Goal: Task Accomplishment & Management: Manage account settings

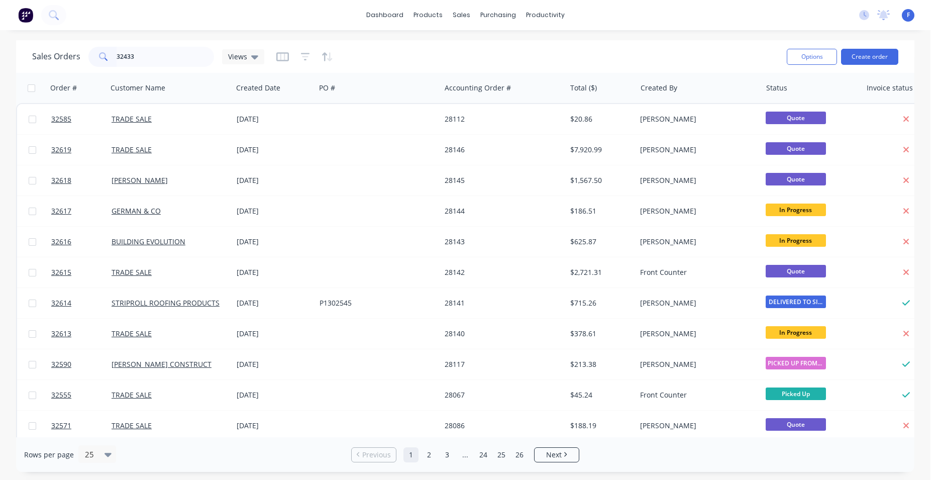
type input "32433"
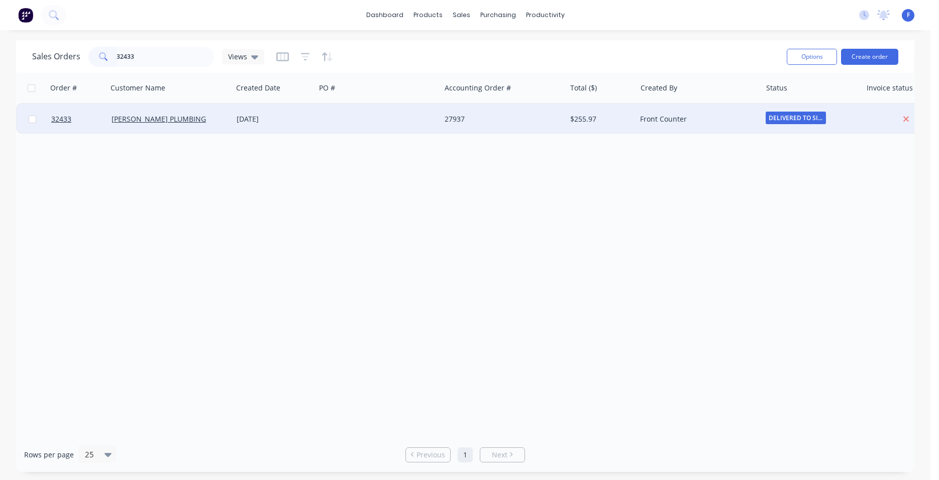
click at [343, 115] on div at bounding box center [378, 119] width 125 height 30
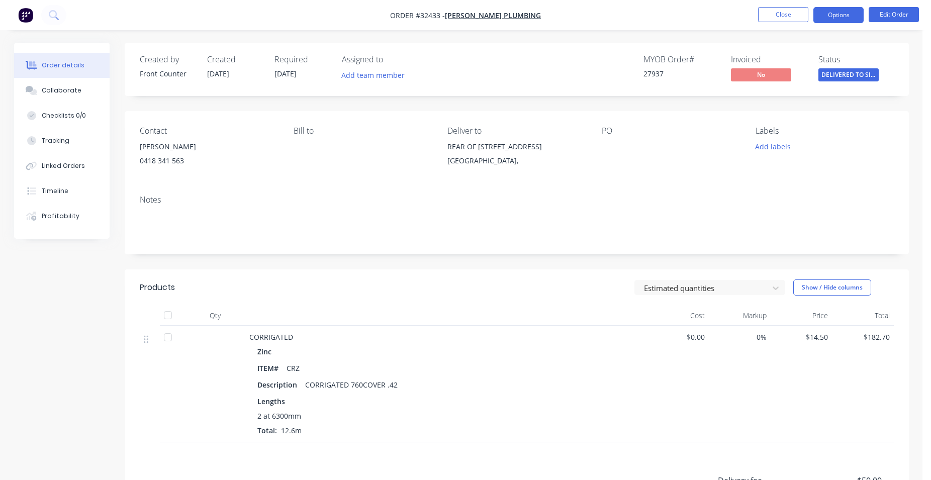
click at [843, 15] on button "Options" at bounding box center [838, 15] width 50 height 16
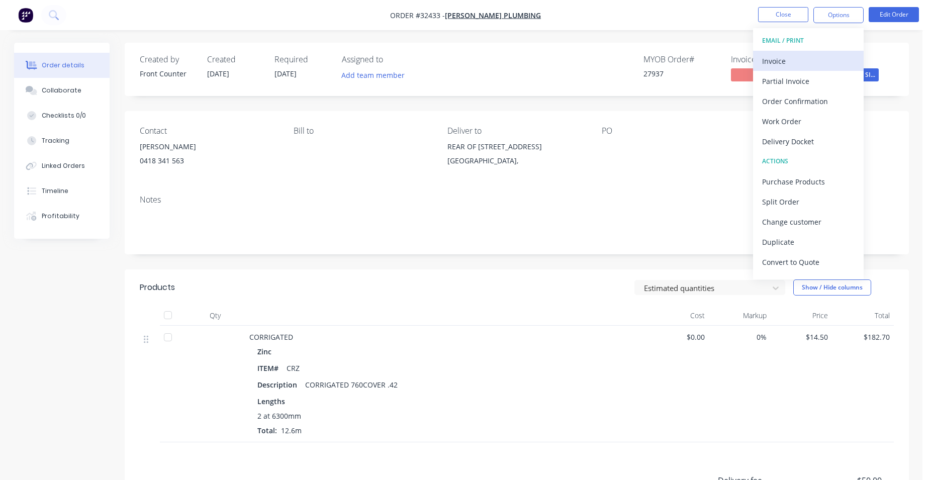
click at [812, 63] on div "Invoice" at bounding box center [808, 61] width 92 height 15
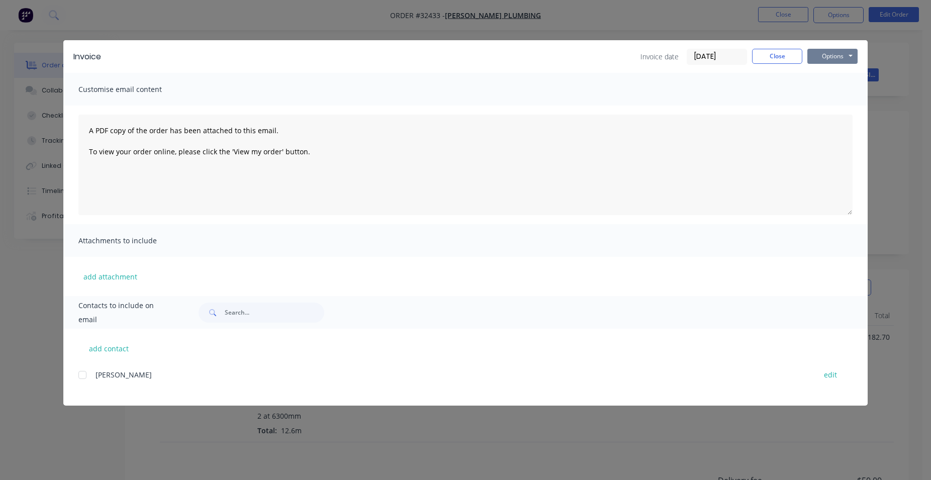
click at [827, 54] on button "Options" at bounding box center [832, 56] width 50 height 15
click at [829, 87] on button "Print" at bounding box center [839, 90] width 64 height 17
click at [765, 55] on button "Close" at bounding box center [777, 56] width 50 height 15
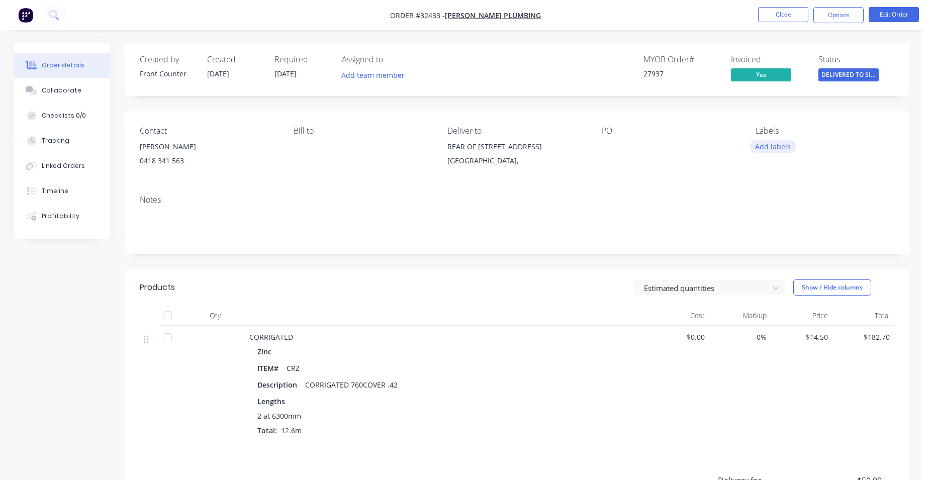
click at [784, 147] on button "Add labels" at bounding box center [773, 147] width 46 height 14
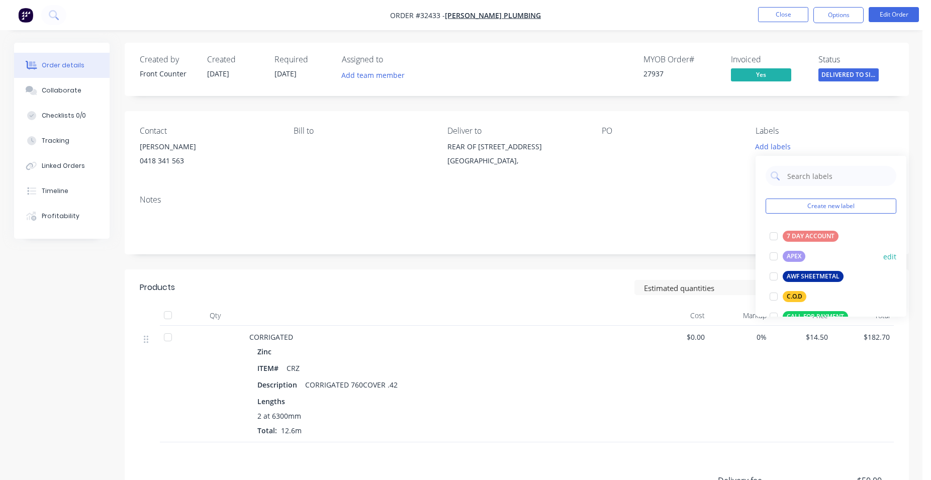
scroll to position [286, 0]
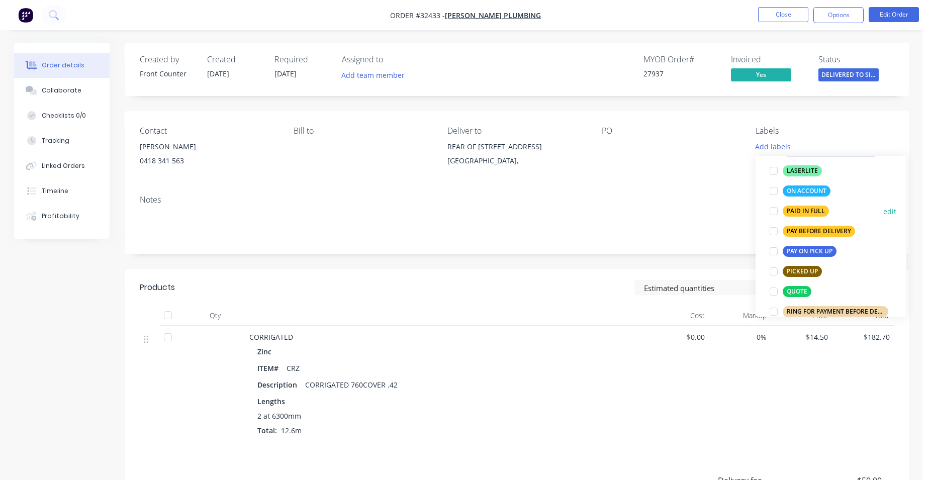
click at [814, 210] on div "PAID IN FULL" at bounding box center [805, 211] width 46 height 11
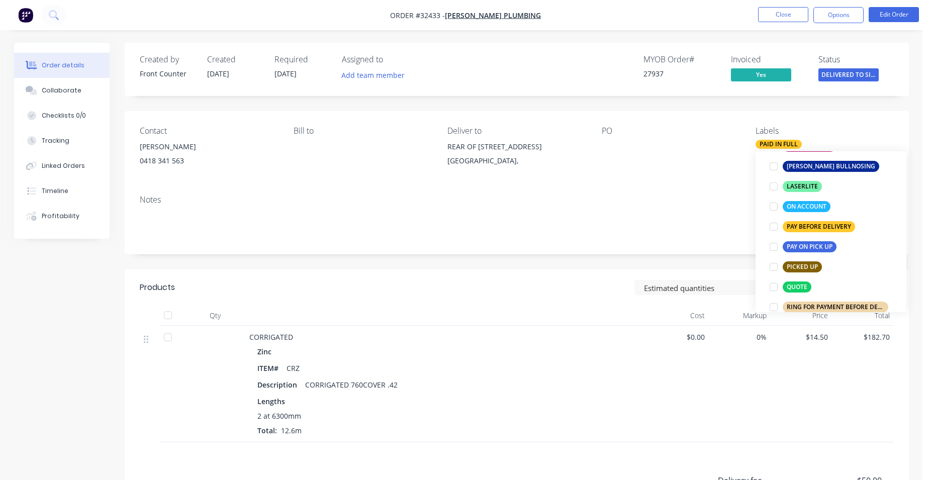
scroll to position [25, 0]
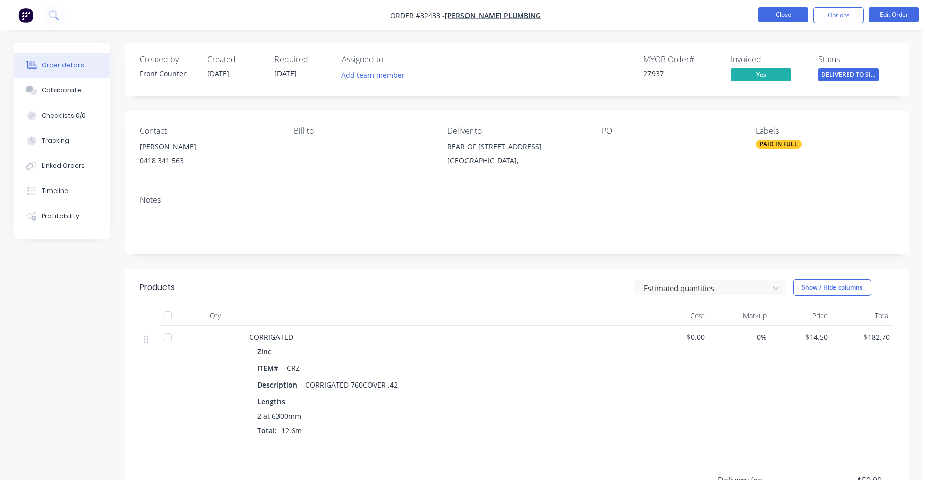
click at [788, 19] on button "Close" at bounding box center [783, 14] width 50 height 15
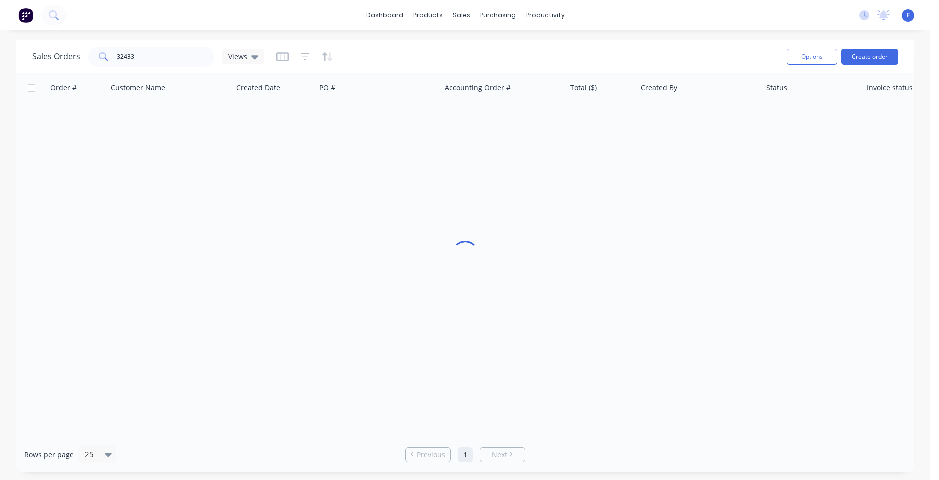
click at [786, 17] on div "dashboard products sales purchasing productivity dashboard products Product Cat…" at bounding box center [465, 15] width 931 height 30
click at [177, 60] on input "32433" at bounding box center [166, 57] width 98 height 20
type input "3"
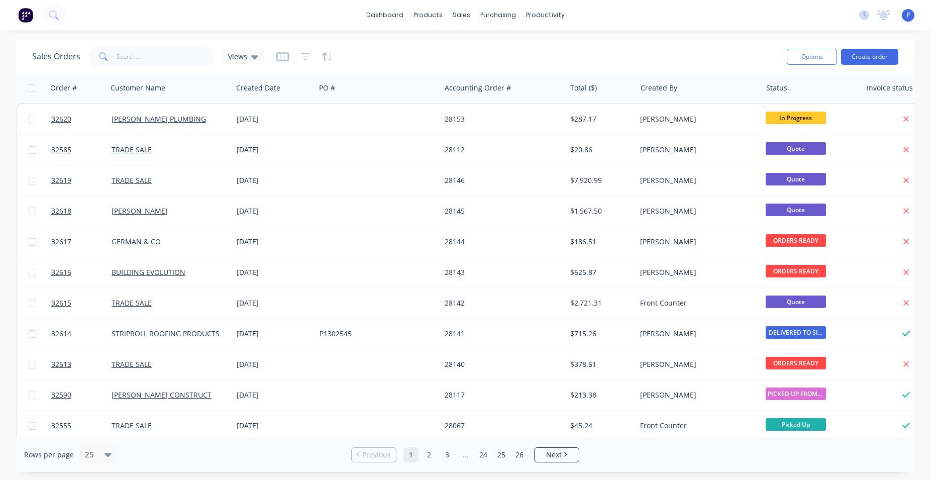
click at [29, 16] on img at bounding box center [25, 15] width 15 height 15
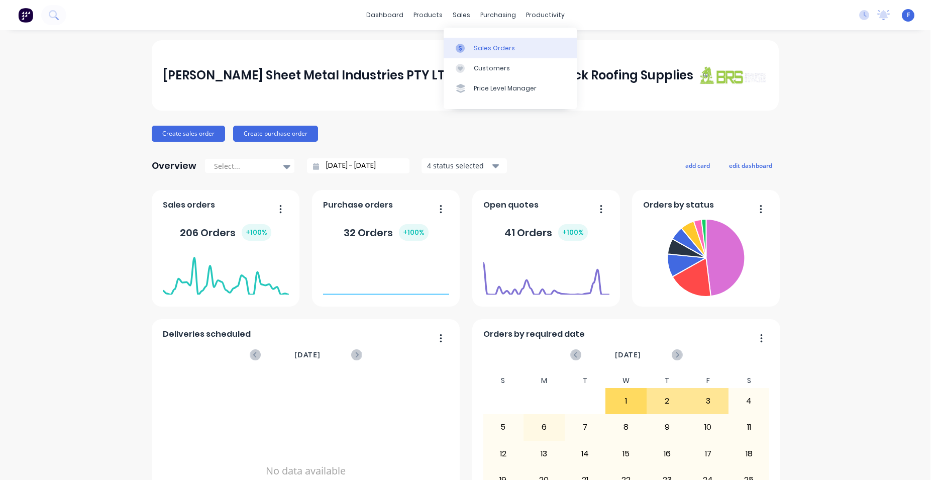
click at [477, 51] on div "Sales Orders" at bounding box center [494, 48] width 41 height 9
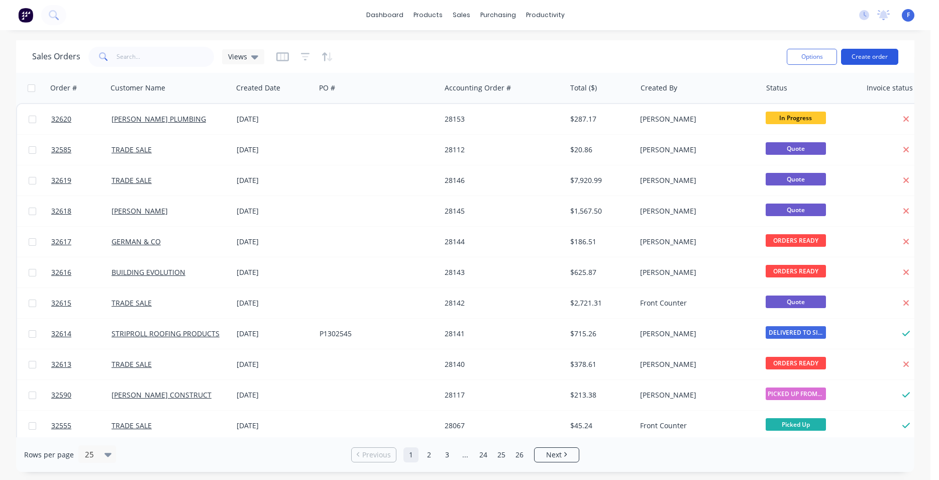
click at [871, 57] on button "Create order" at bounding box center [869, 57] width 57 height 16
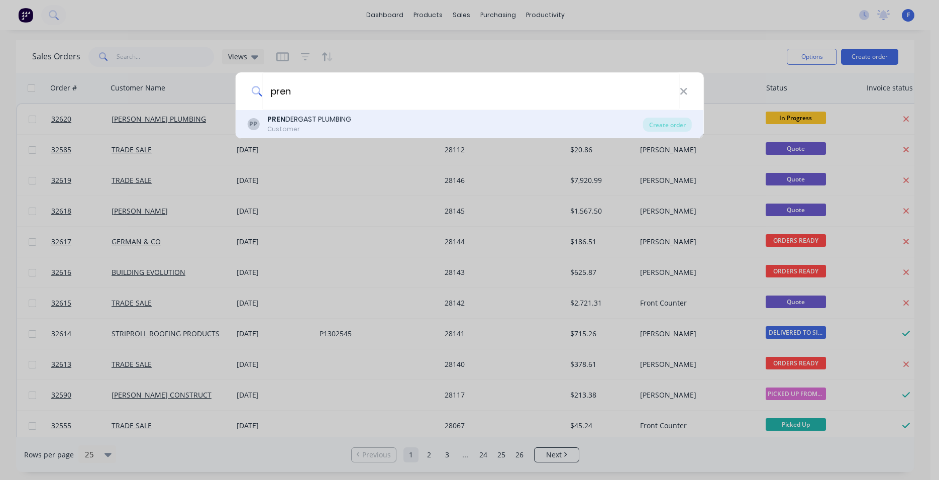
type input "pren"
click at [360, 125] on div "PP PREN DERGAST PLUMBING Customer" at bounding box center [445, 124] width 396 height 20
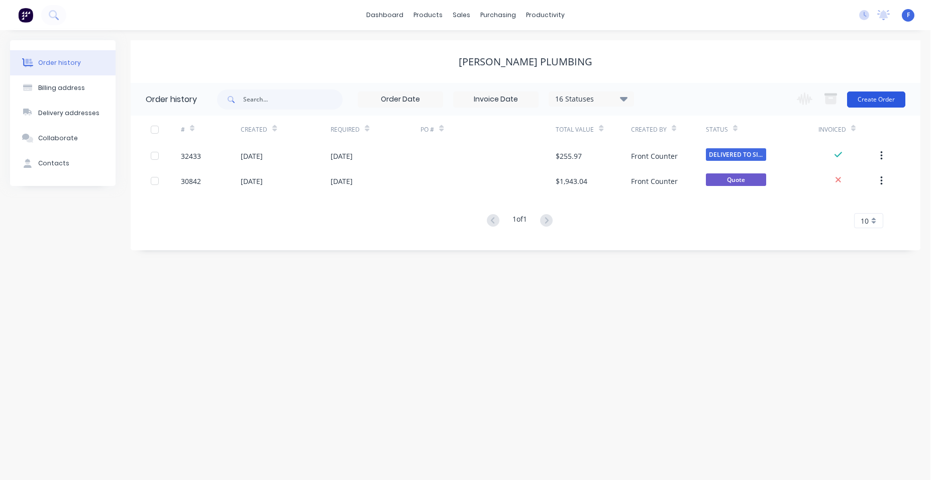
click at [890, 98] on button "Create Order" at bounding box center [876, 99] width 58 height 16
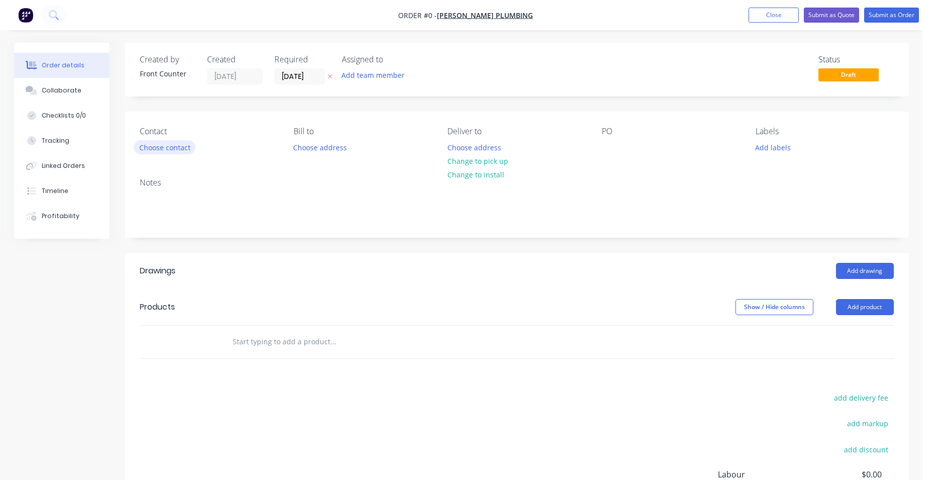
click at [182, 148] on button "Choose contact" at bounding box center [165, 147] width 62 height 14
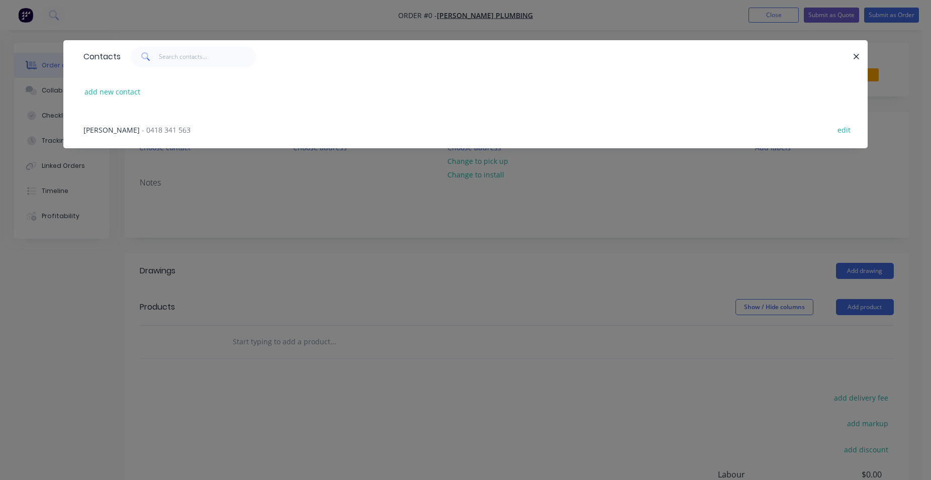
click at [142, 129] on span "- 0418 341 563" at bounding box center [166, 130] width 49 height 10
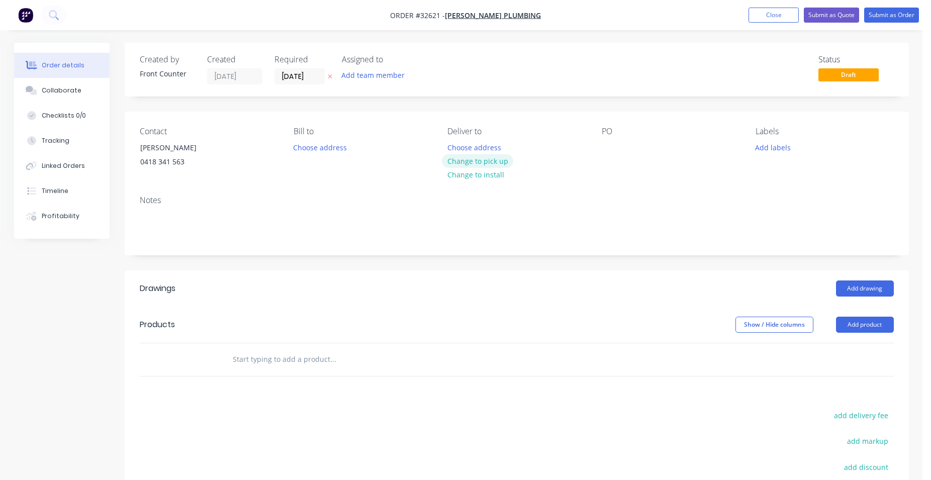
click at [480, 162] on button "Change to pick up" at bounding box center [477, 161] width 71 height 14
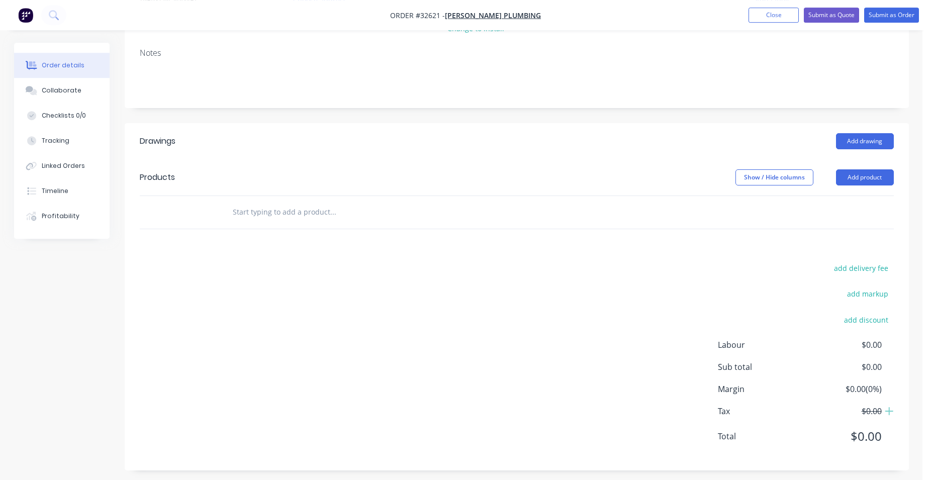
scroll to position [153, 0]
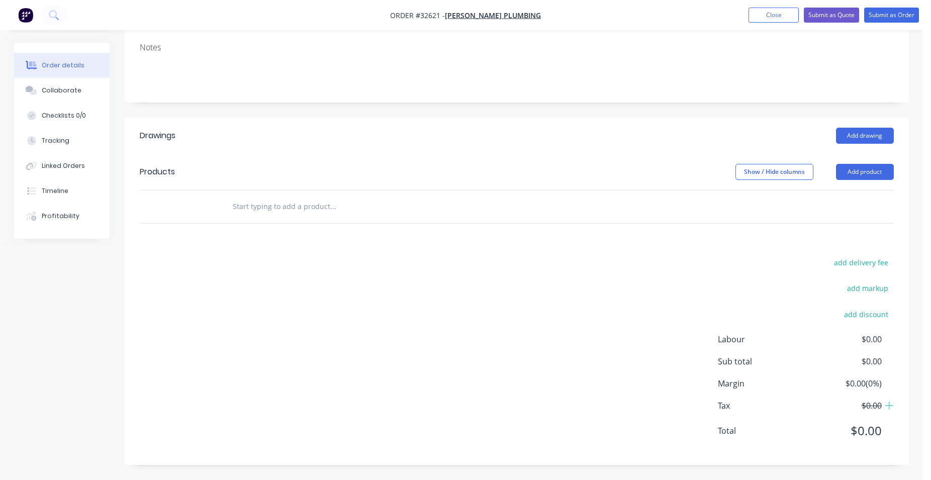
click at [317, 193] on div at bounding box center [401, 206] width 362 height 33
click at [299, 205] on input "text" at bounding box center [332, 206] width 201 height 20
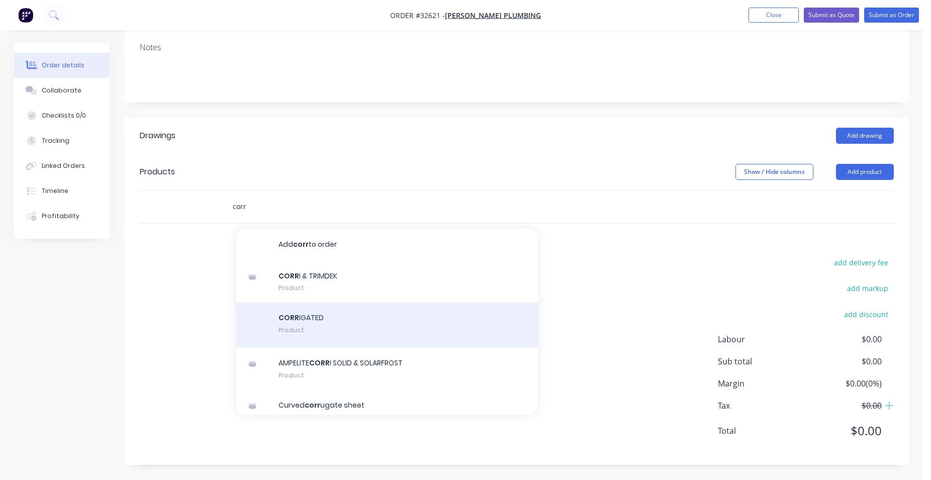
type input "corr"
click at [358, 328] on div "CORR IGATED Product" at bounding box center [386, 324] width 301 height 45
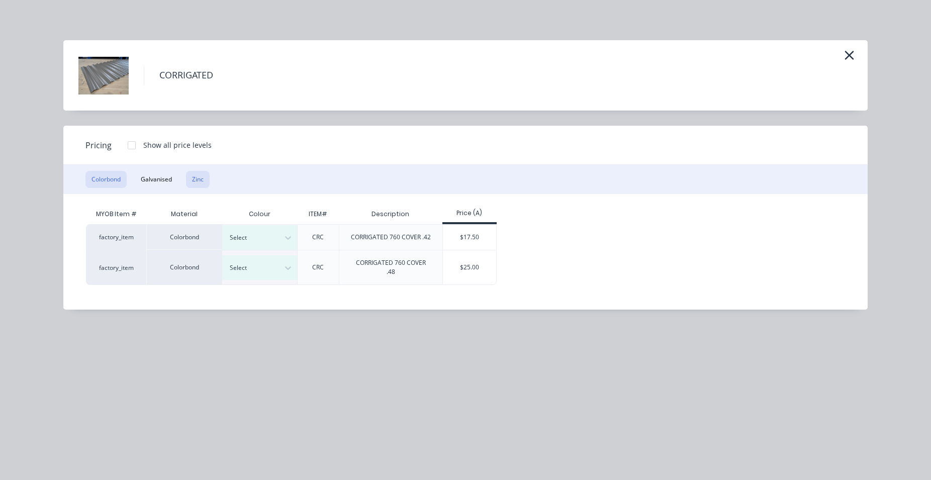
click at [206, 179] on button "Zinc" at bounding box center [198, 179] width 24 height 17
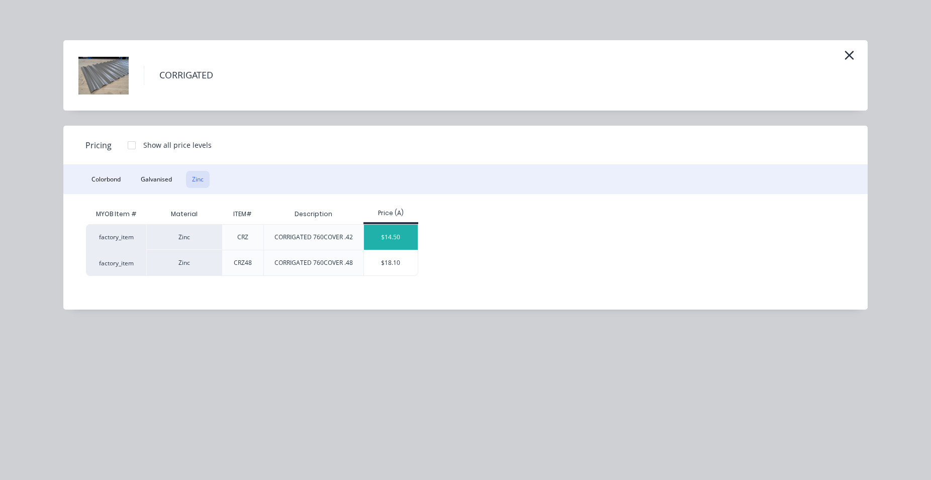
click at [385, 238] on div "$14.50" at bounding box center [391, 237] width 54 height 25
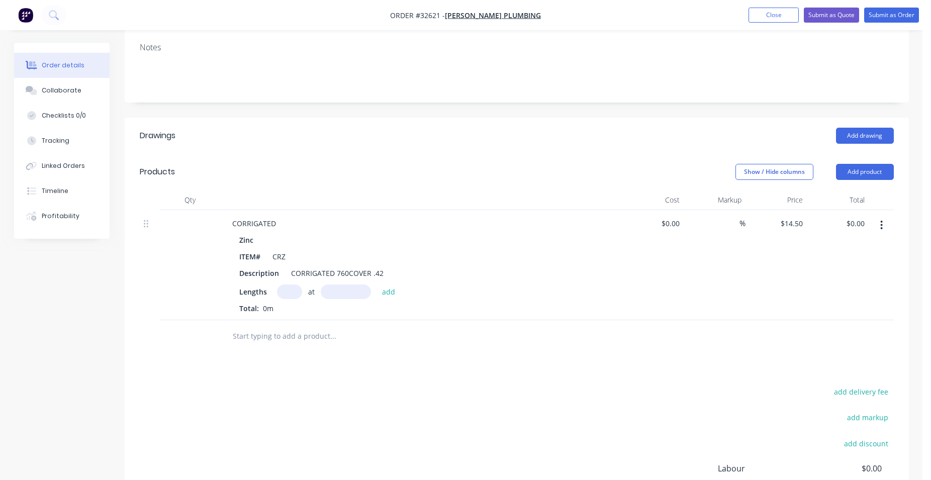
click at [291, 291] on input "text" at bounding box center [289, 291] width 25 height 15
type input "1"
type input "2400"
click at [377, 284] on button "add" at bounding box center [389, 291] width 24 height 14
type input "$34.80"
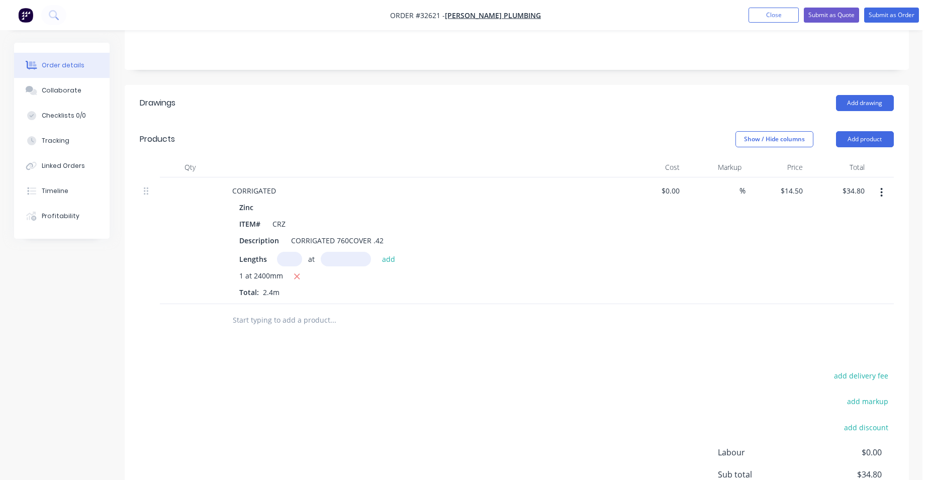
scroll to position [204, 0]
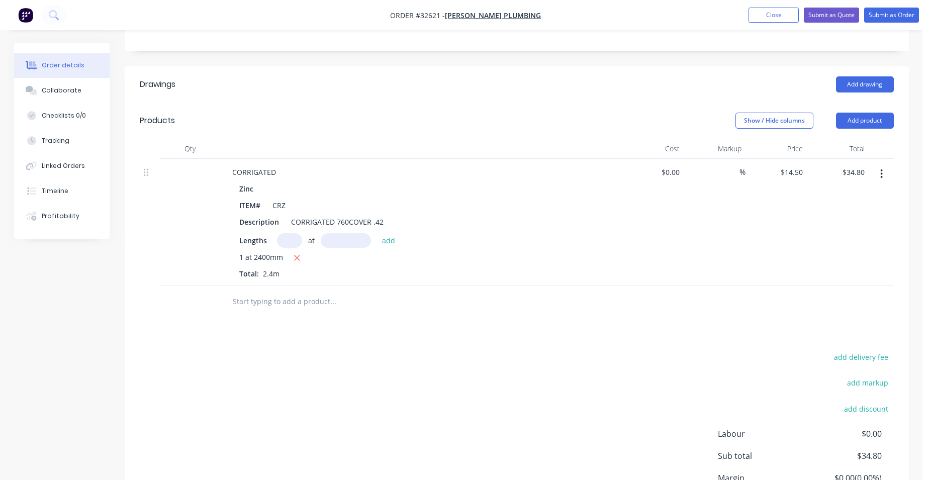
click at [318, 300] on input "text" at bounding box center [332, 301] width 201 height 20
click at [849, 82] on button "Add drawing" at bounding box center [865, 84] width 58 height 16
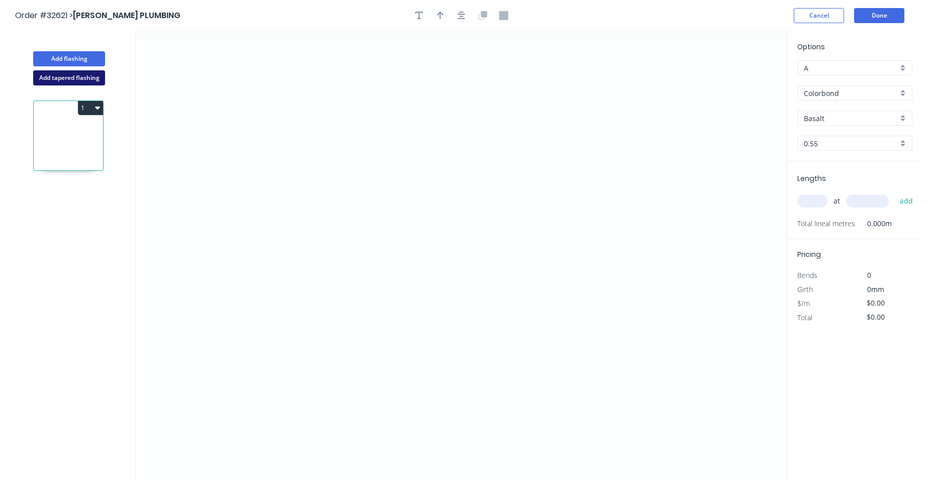
click at [82, 80] on button "Add tapered flashing" at bounding box center [69, 77] width 72 height 15
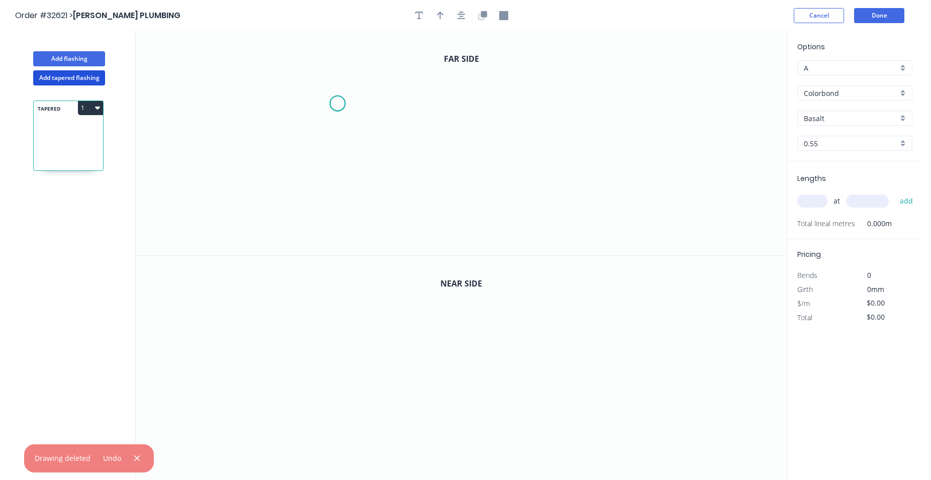
click at [337, 104] on icon "0" at bounding box center [461, 143] width 651 height 224
click at [334, 180] on icon "0" at bounding box center [461, 143] width 651 height 224
click at [532, 187] on icon "0 ?" at bounding box center [461, 143] width 651 height 224
click at [532, 90] on icon "0 ? ?" at bounding box center [461, 143] width 651 height 224
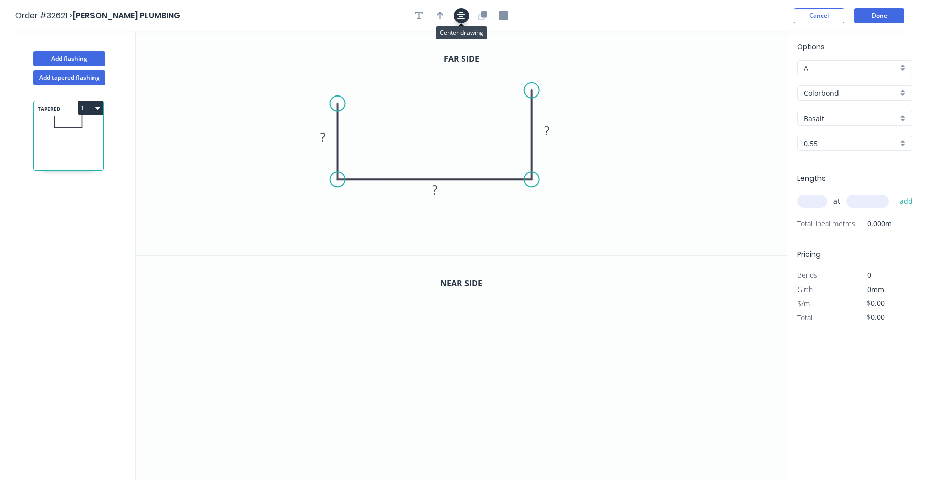
click at [457, 13] on button "button" at bounding box center [461, 15] width 15 height 15
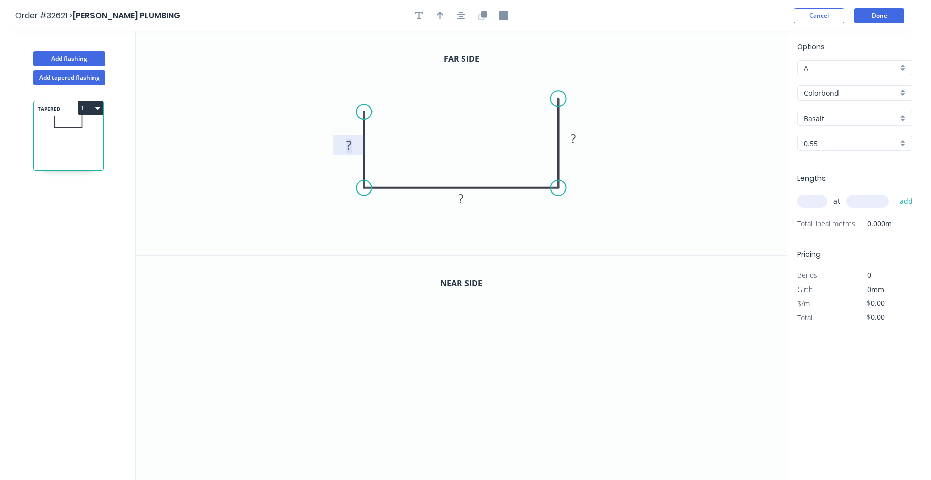
click at [354, 147] on rect at bounding box center [349, 146] width 20 height 14
drag, startPoint x: 555, startPoint y: 104, endPoint x: 555, endPoint y: 110, distance: 6.0
click at [555, 110] on circle at bounding box center [558, 109] width 15 height 15
click at [482, 15] on icon "button" at bounding box center [483, 14] width 6 height 6
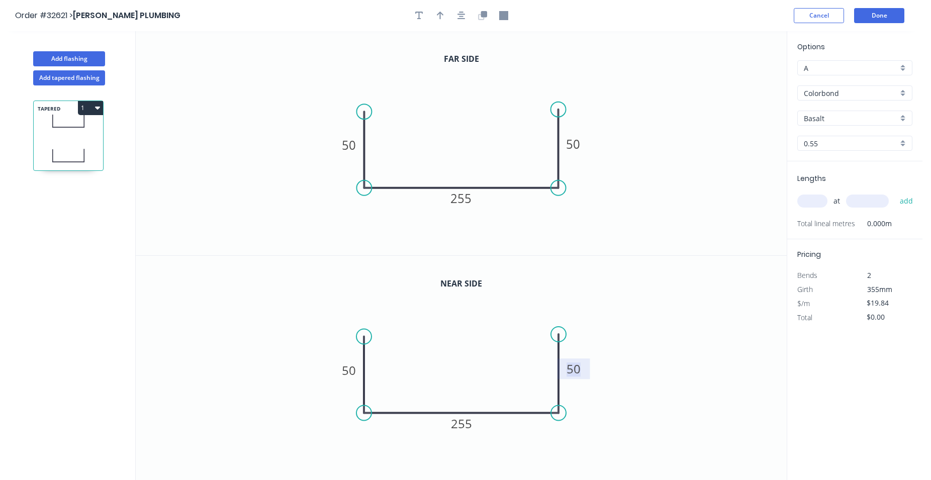
click at [573, 369] on tspan "50" at bounding box center [573, 368] width 14 height 17
type input "$20.84"
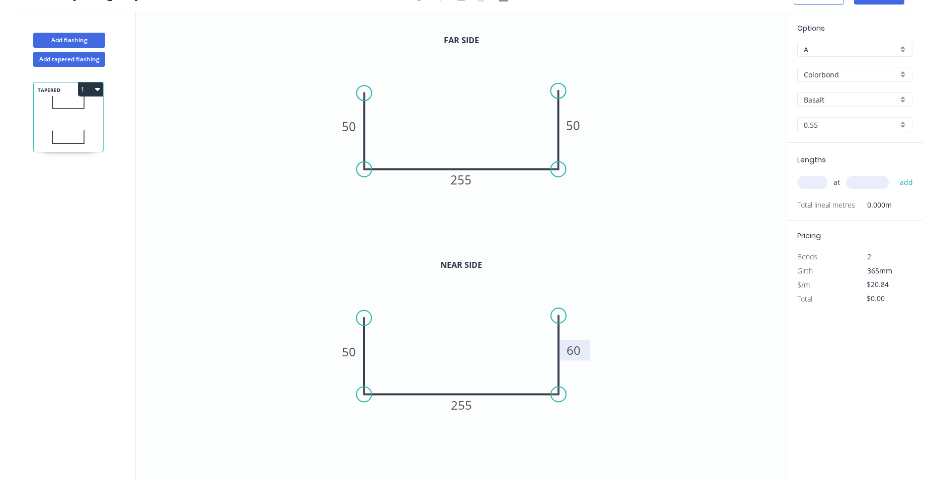
click at [903, 74] on div "Colorbond" at bounding box center [854, 74] width 115 height 15
click at [871, 143] on div "Zinc" at bounding box center [854, 147] width 114 height 18
type input "Zinc"
type input "$18.45"
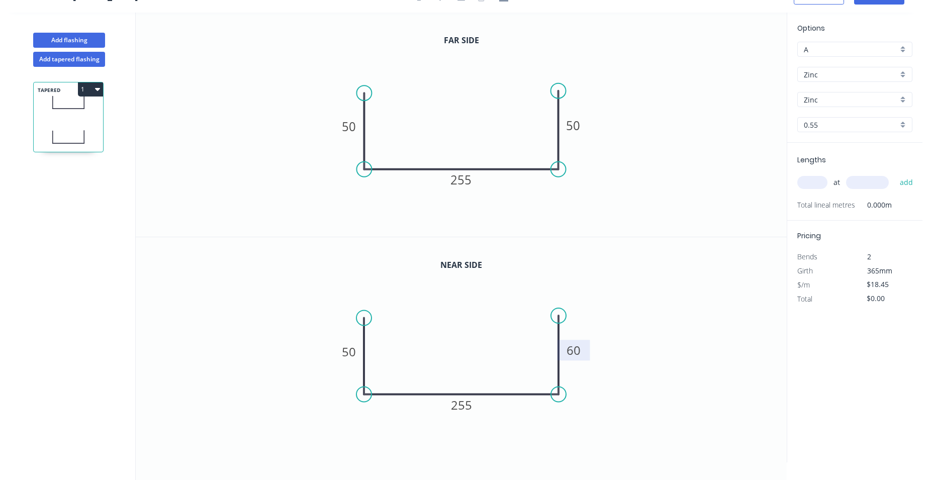
click at [795, 188] on div "Lengths at add Total lineal metres 0.000m" at bounding box center [854, 182] width 135 height 78
click at [813, 179] on input "text" at bounding box center [812, 182] width 30 height 13
type input "1"
type input "1400"
click at [894, 174] on button "add" at bounding box center [906, 182] width 24 height 17
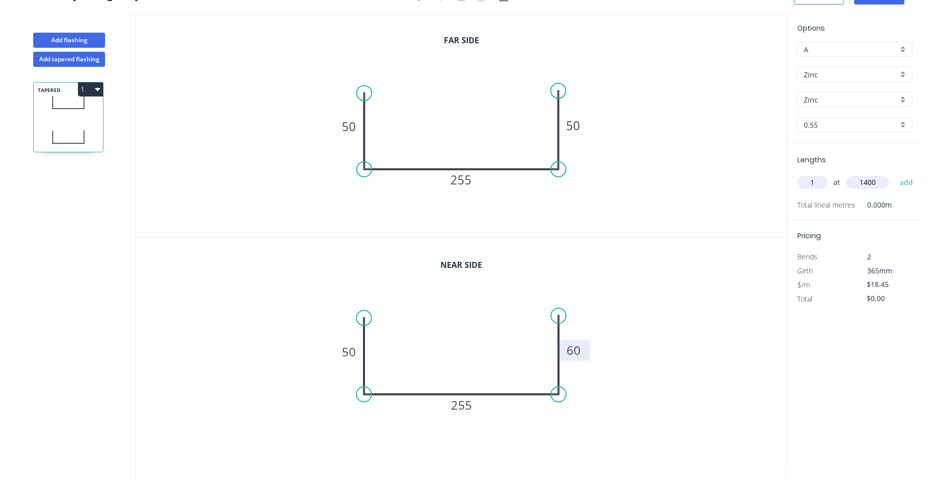
type input "$25.83"
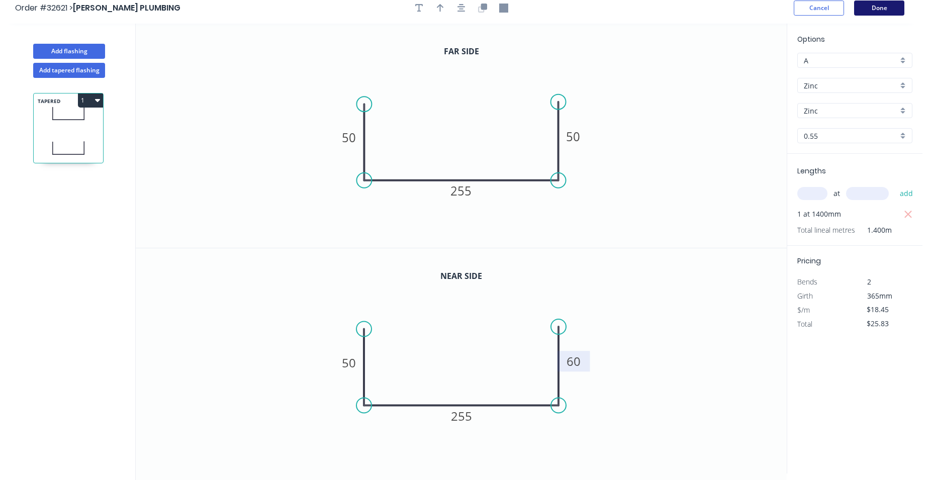
scroll to position [0, 0]
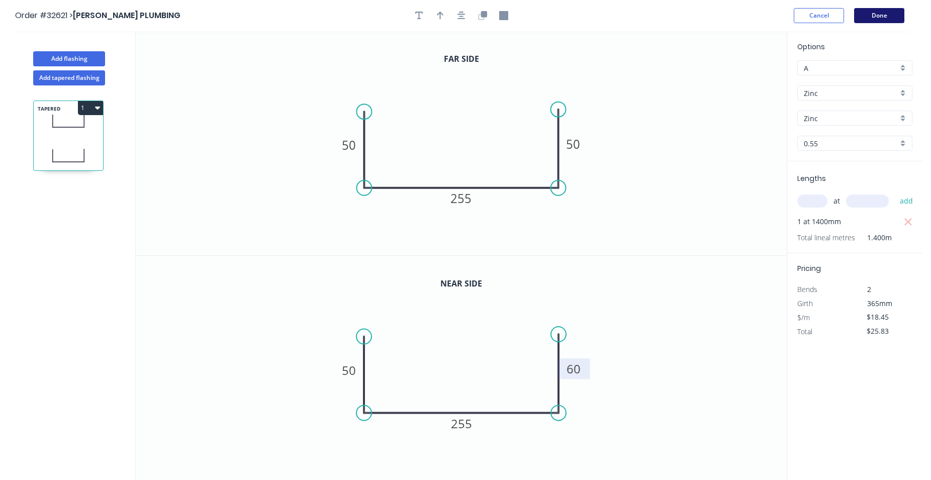
click at [887, 16] on button "Done" at bounding box center [879, 15] width 50 height 15
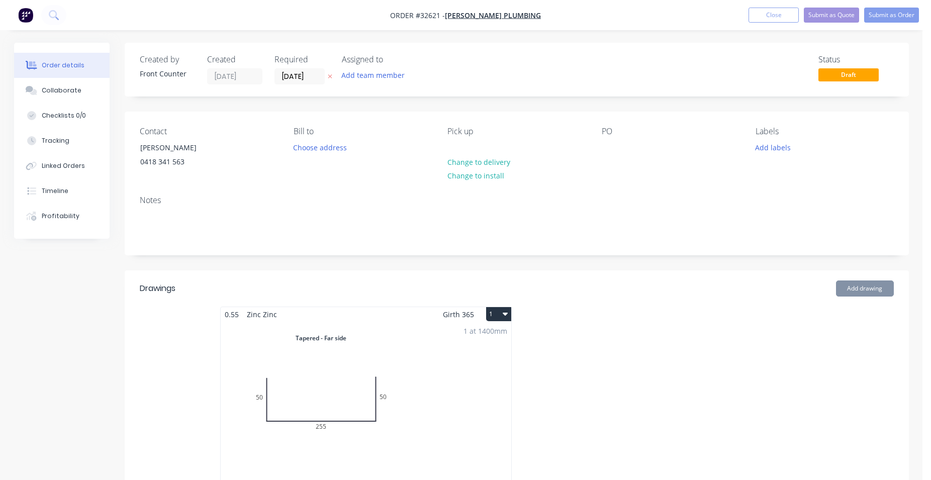
type input "$14.50"
type input "$34.80"
drag, startPoint x: 901, startPoint y: 16, endPoint x: 742, endPoint y: 105, distance: 182.0
click at [901, 16] on button "Submit as Order" at bounding box center [891, 15] width 55 height 15
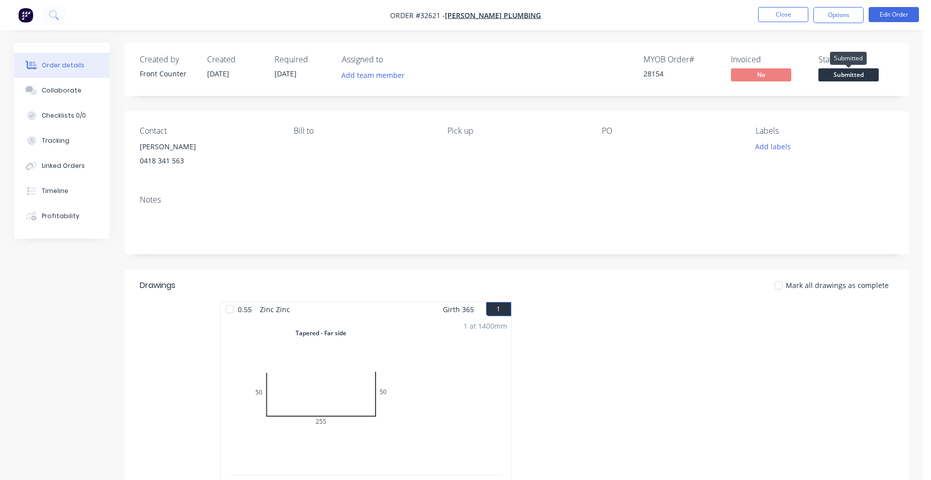
click at [851, 77] on span "Submitted" at bounding box center [848, 74] width 60 height 13
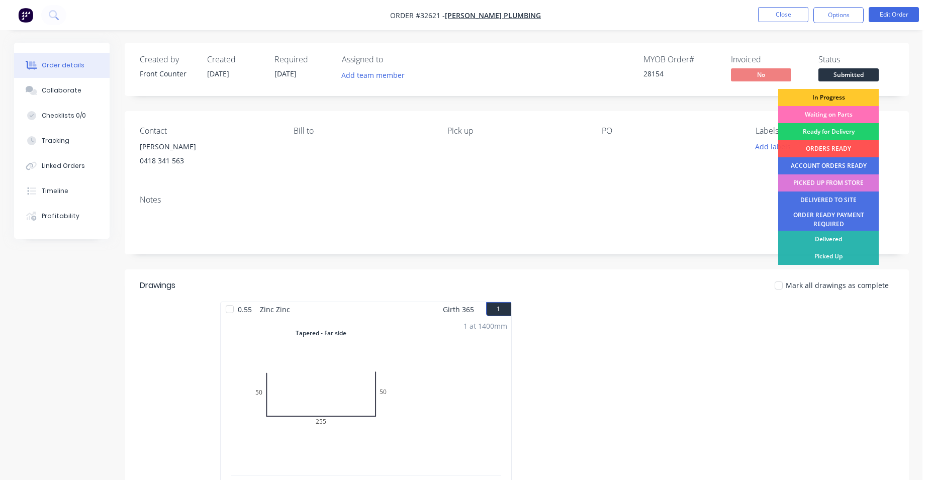
click at [847, 97] on div "In Progress" at bounding box center [828, 97] width 100 height 17
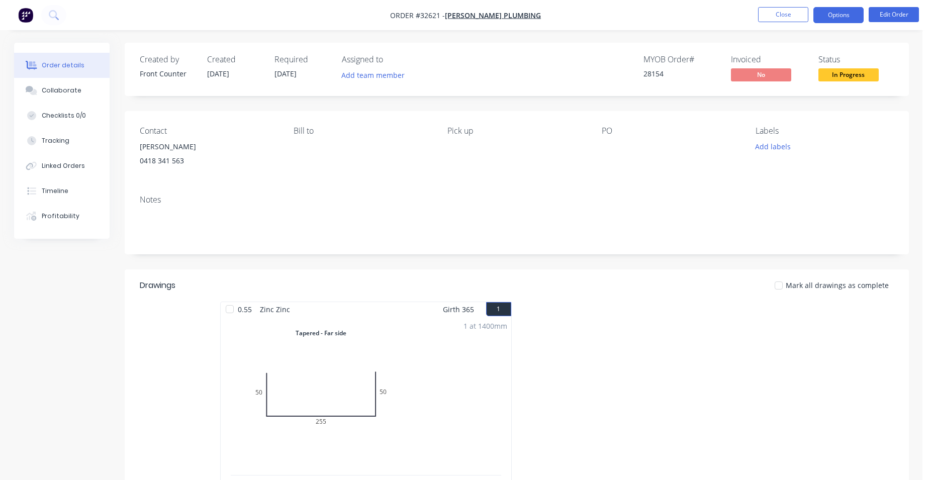
click at [844, 16] on button "Options" at bounding box center [838, 15] width 50 height 16
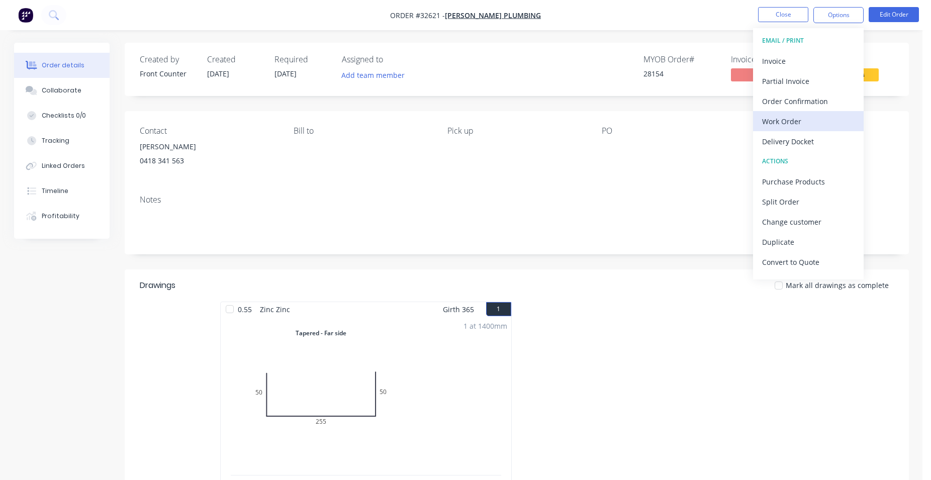
click at [797, 118] on div "Work Order" at bounding box center [808, 121] width 92 height 15
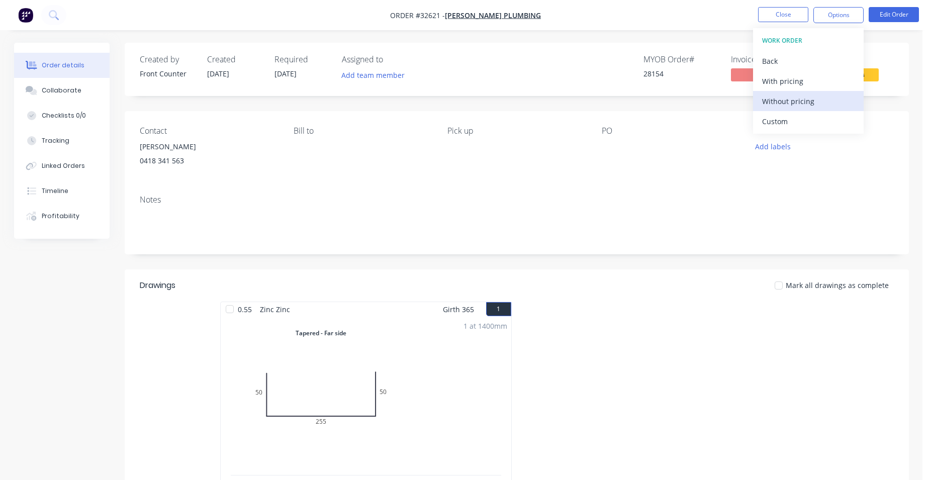
click at [816, 97] on div "Without pricing" at bounding box center [808, 101] width 92 height 15
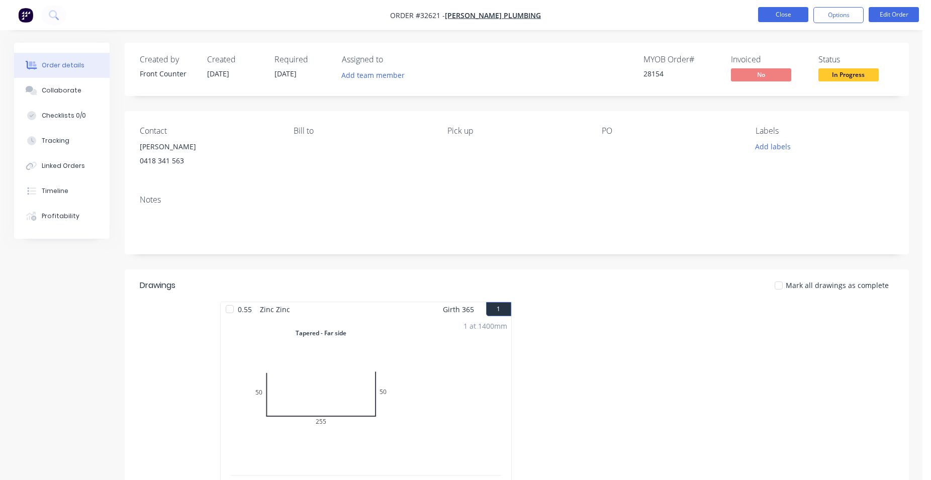
click at [790, 17] on button "Close" at bounding box center [783, 14] width 50 height 15
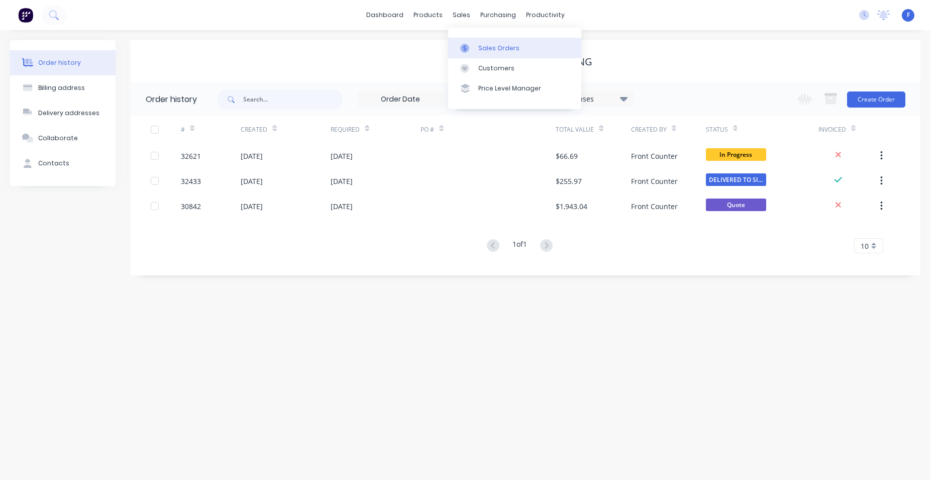
click at [467, 51] on icon at bounding box center [464, 48] width 9 height 9
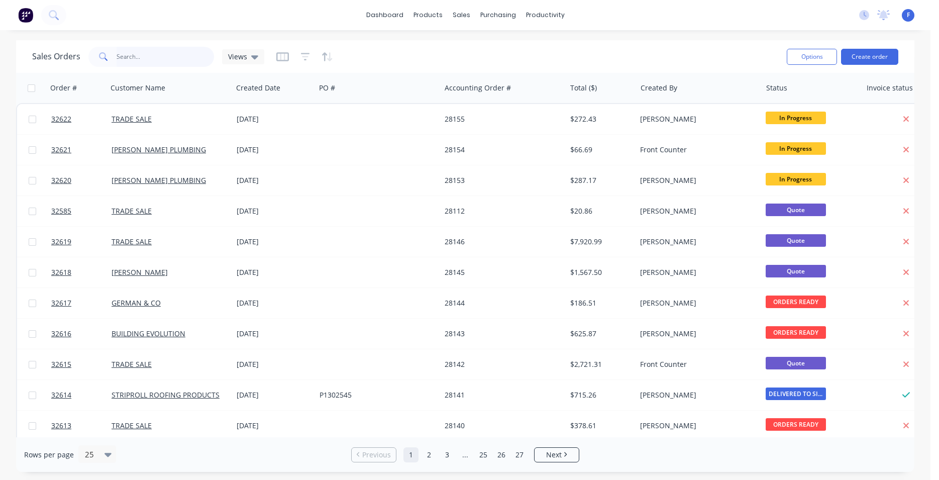
click at [166, 58] on input "text" at bounding box center [166, 57] width 98 height 20
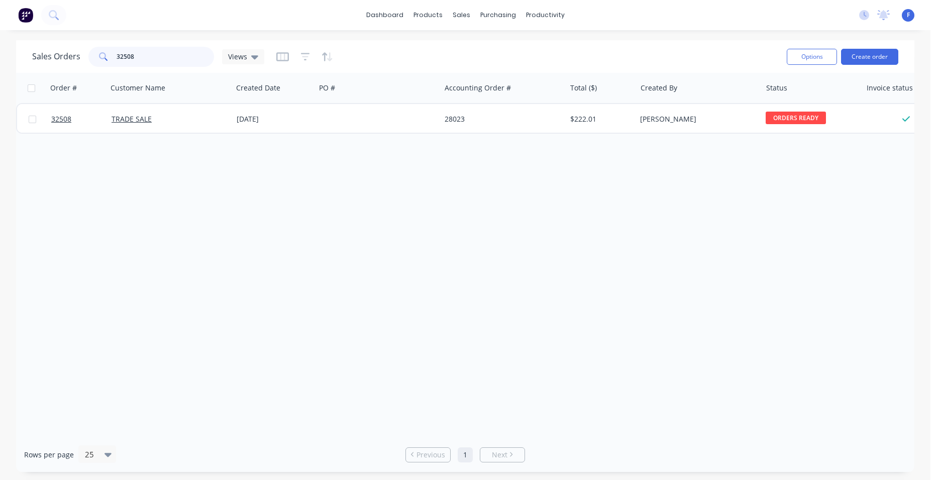
type input "32508"
click at [518, 71] on div "Sales Orders 32508 Views Options Create order" at bounding box center [465, 56] width 898 height 33
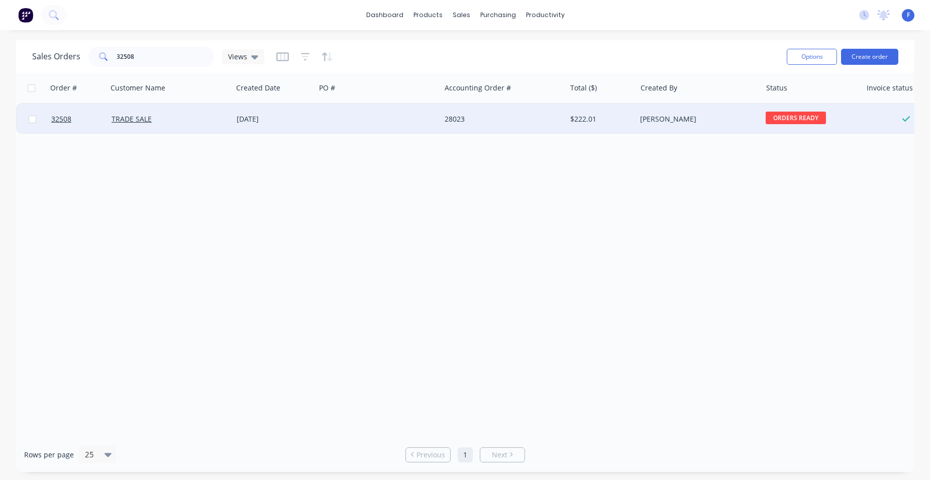
click at [486, 123] on div "28023" at bounding box center [501, 119] width 112 height 10
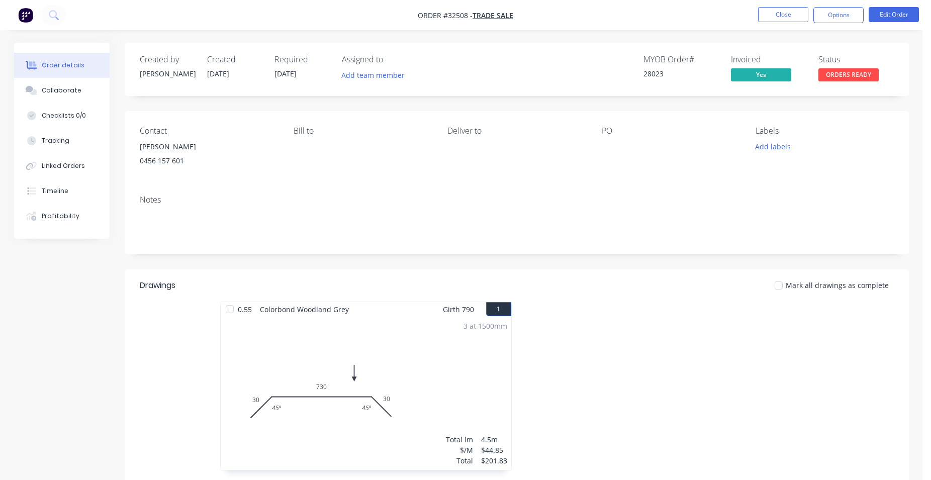
scroll to position [179, 0]
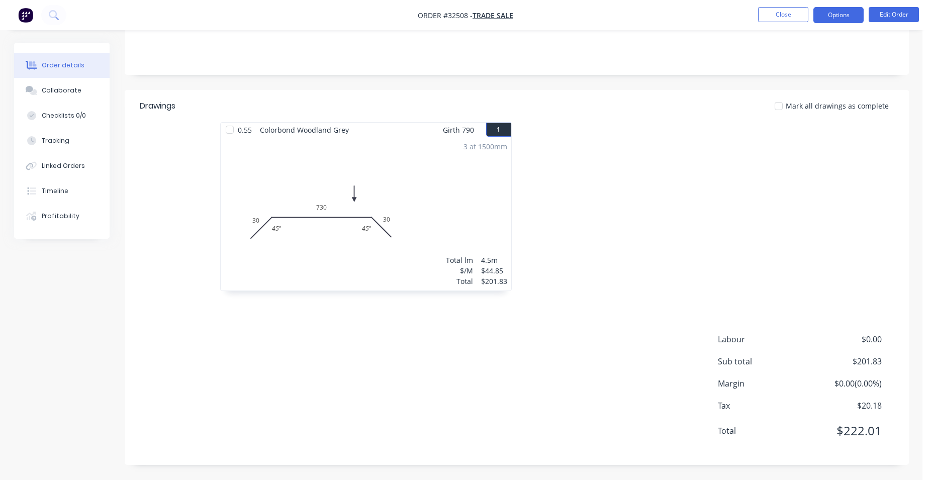
click at [841, 15] on button "Options" at bounding box center [838, 15] width 50 height 16
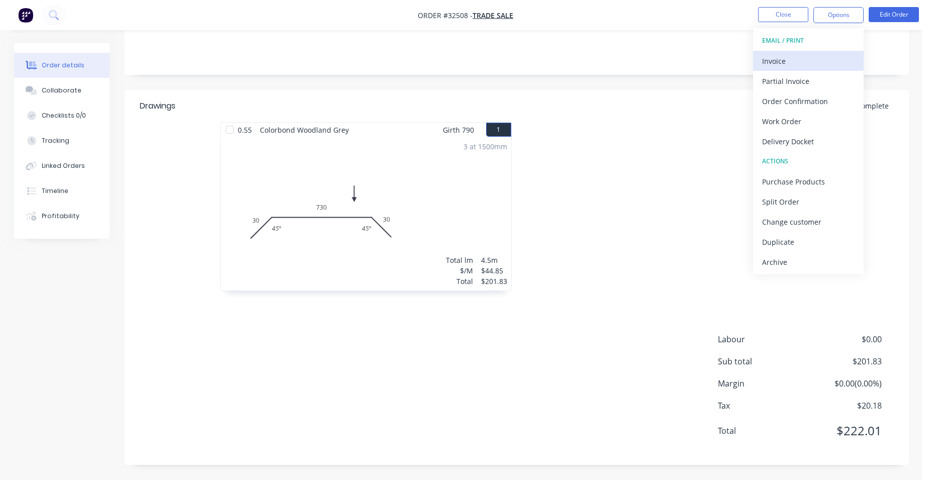
click at [777, 56] on div "Invoice" at bounding box center [808, 61] width 92 height 15
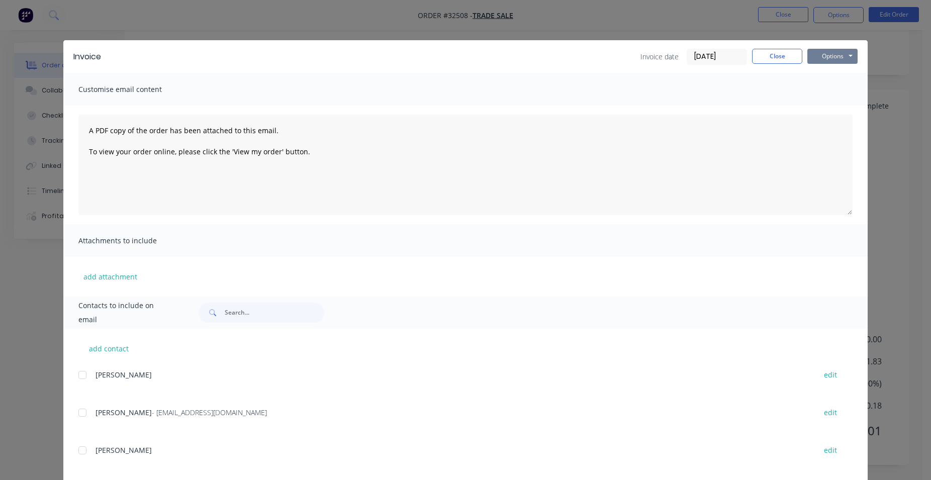
click at [828, 57] on button "Options" at bounding box center [832, 56] width 50 height 15
click at [823, 85] on button "Print" at bounding box center [839, 90] width 64 height 17
click at [782, 58] on button "Close" at bounding box center [777, 56] width 50 height 15
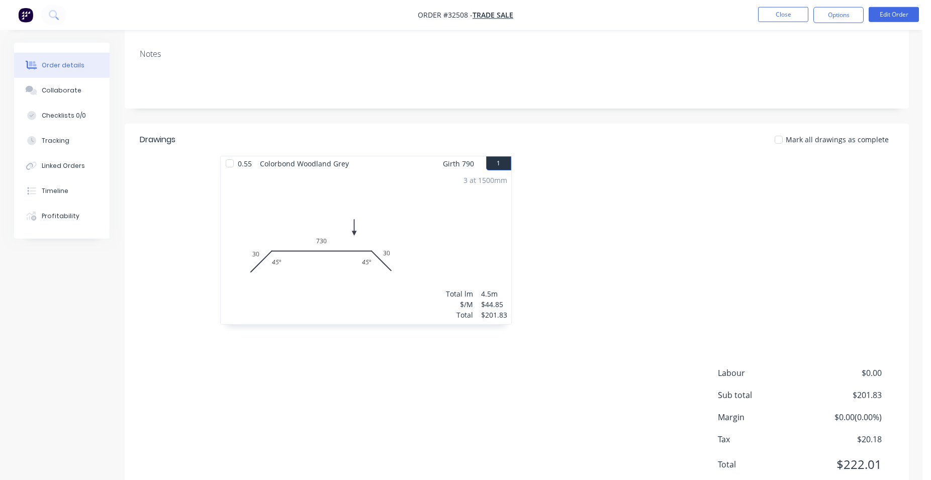
scroll to position [0, 0]
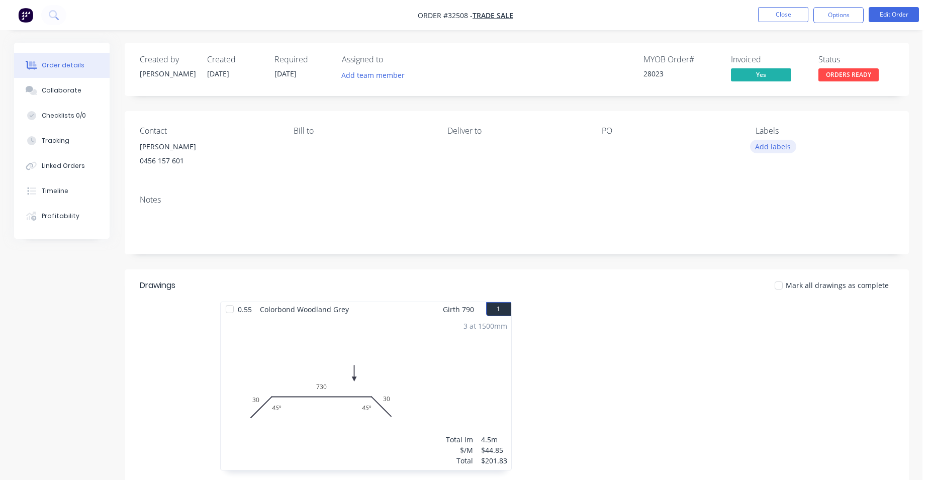
click at [765, 148] on button "Add labels" at bounding box center [773, 147] width 46 height 14
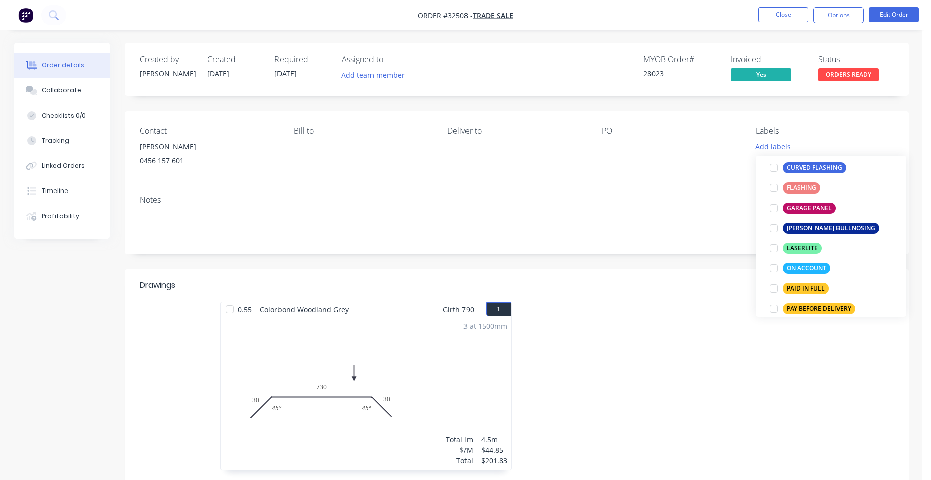
scroll to position [229, 0]
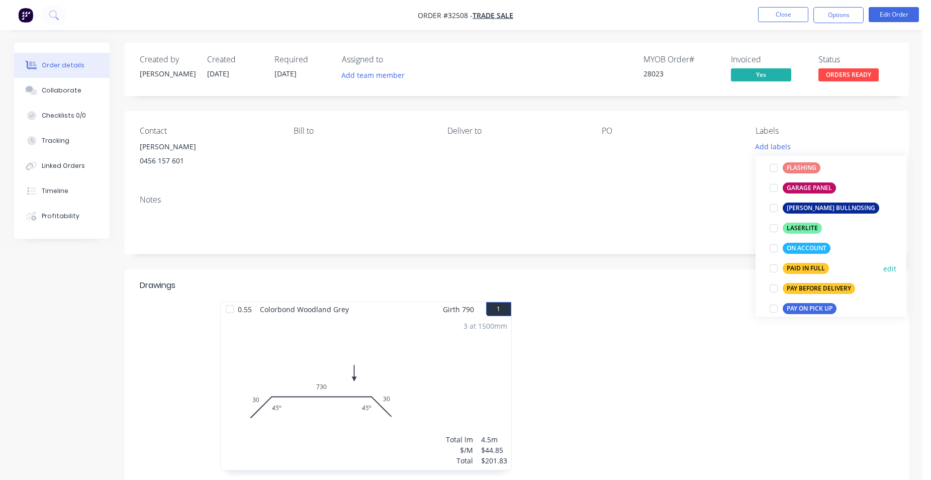
click at [771, 267] on div at bounding box center [773, 268] width 20 height 20
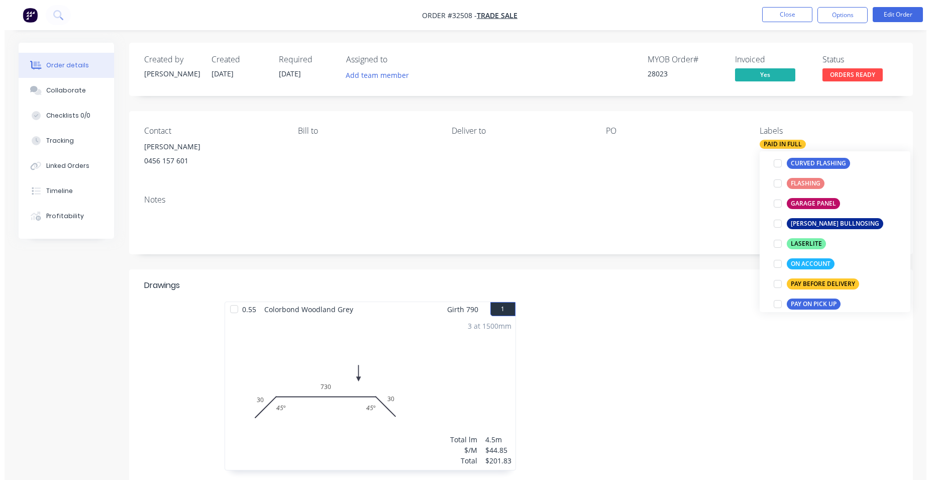
scroll to position [0, 0]
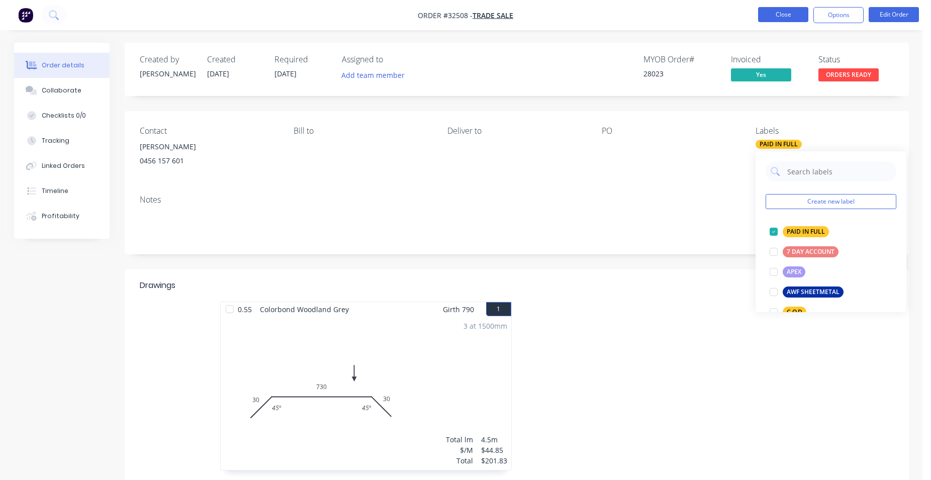
click at [792, 12] on button "Close" at bounding box center [783, 14] width 50 height 15
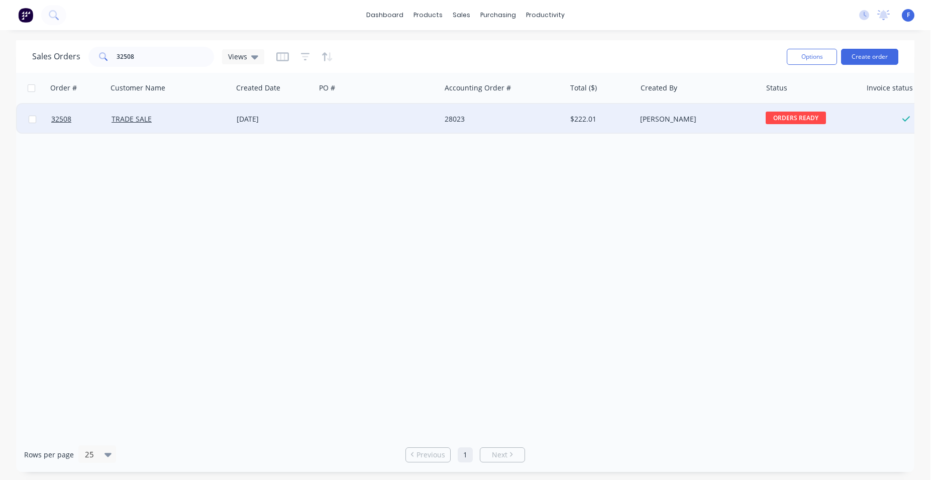
click at [452, 127] on div "28023" at bounding box center [503, 119] width 125 height 30
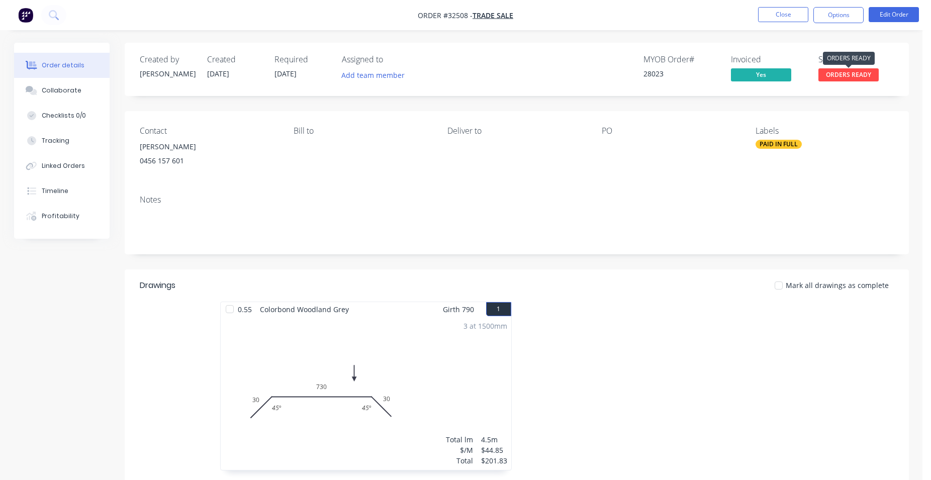
click at [859, 74] on span "ORDERS READY" at bounding box center [848, 74] width 60 height 13
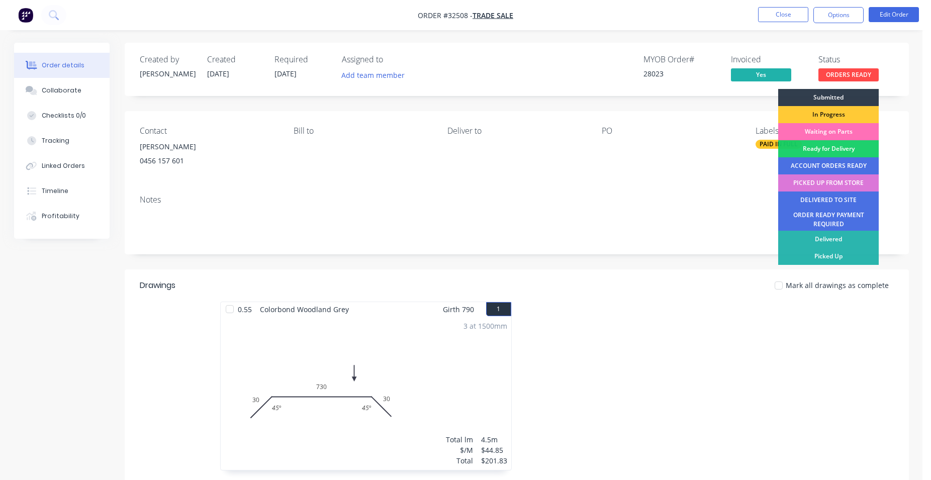
drag, startPoint x: 822, startPoint y: 181, endPoint x: 799, endPoint y: 136, distance: 50.3
click at [822, 181] on div "PICKED UP FROM STORE" at bounding box center [828, 182] width 100 height 17
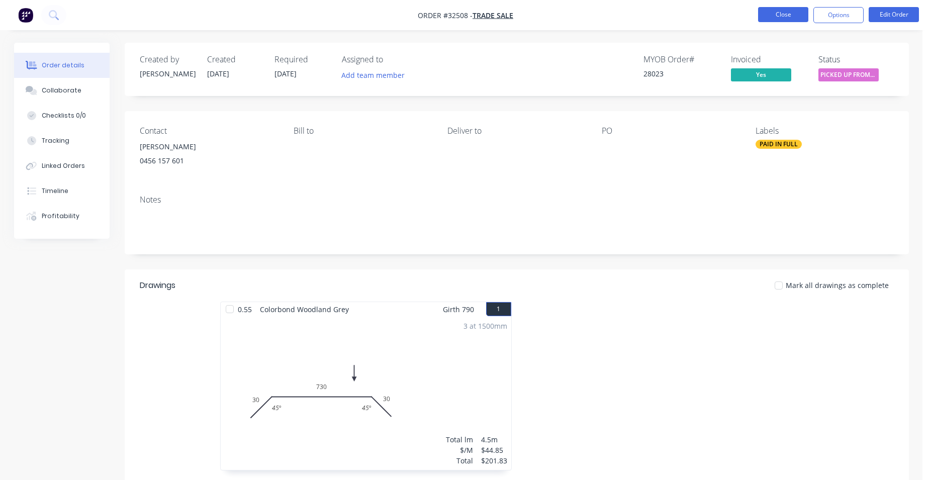
click at [782, 15] on button "Close" at bounding box center [783, 14] width 50 height 15
